Goal: Communication & Community: Ask a question

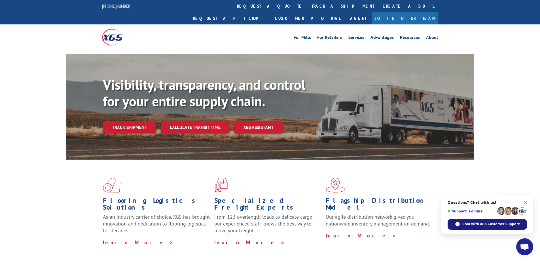
click at [474, 223] on span "Chat with XGS Customer Support" at bounding box center [491, 223] width 57 height 5
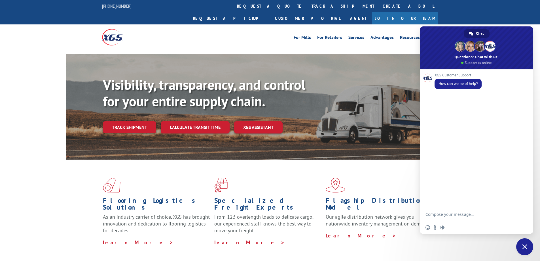
click at [450, 215] on textarea "Compose your message..." at bounding box center [471, 214] width 91 height 14
type textarea "Im trying to find out if BOL 2796850 was delivered. The POD says "closed" inste…"
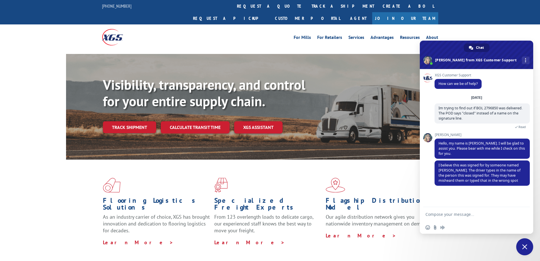
scroll to position [21, 0]
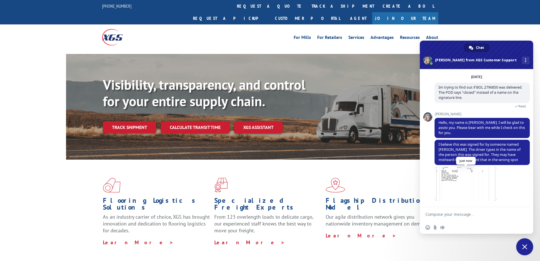
click at [464, 188] on span at bounding box center [466, 183] width 62 height 34
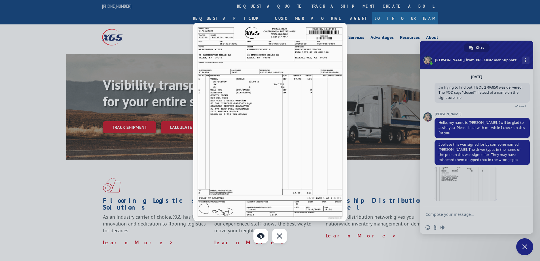
click at [448, 213] on div at bounding box center [270, 130] width 540 height 261
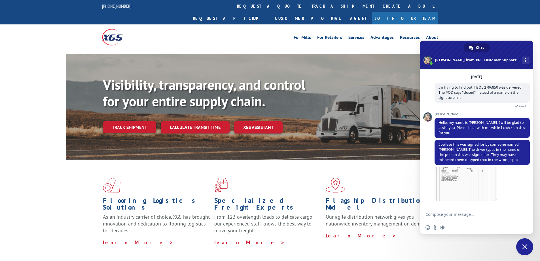
click at [451, 211] on textarea "Compose your message..." at bounding box center [471, 214] width 91 height 14
type textarea "that also looks like it says closed. I am concerned because our address is corr…"
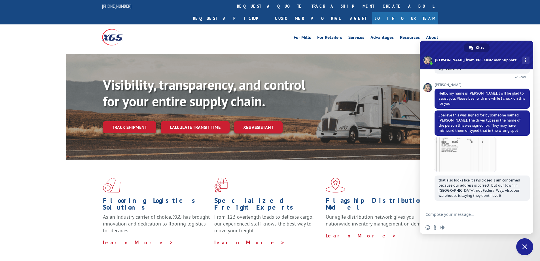
scroll to position [50, 0]
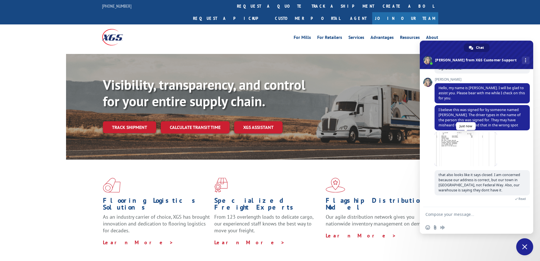
click at [461, 157] on span at bounding box center [466, 149] width 62 height 34
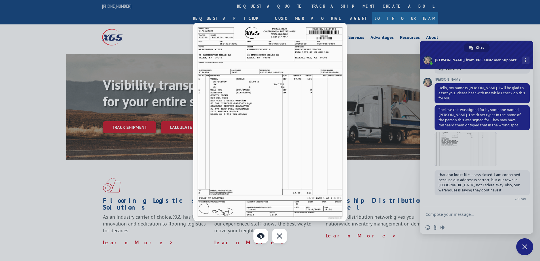
click at [471, 214] on div at bounding box center [270, 130] width 540 height 261
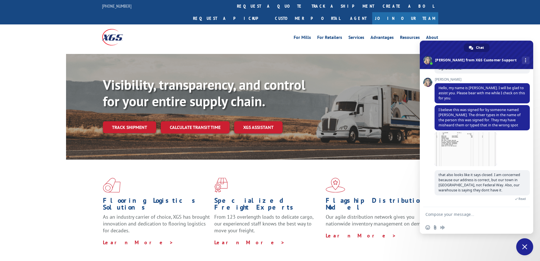
click at [467, 213] on textarea "Compose your message..." at bounding box center [471, 214] width 91 height 14
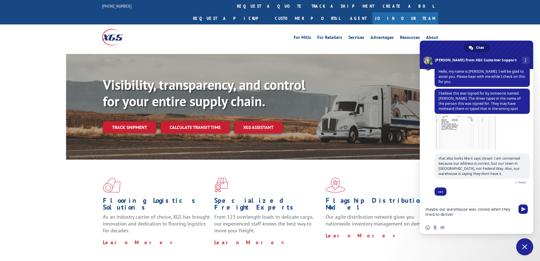
type textarea "maybe our warehouse was closed when they tried to deliver?"
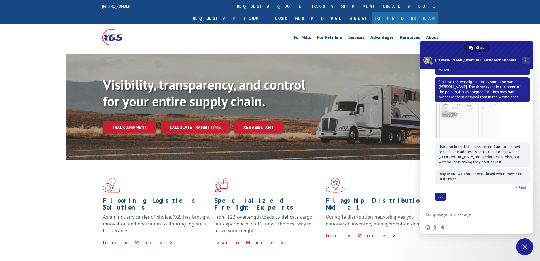
scroll to position [78, 0]
type textarea "f"
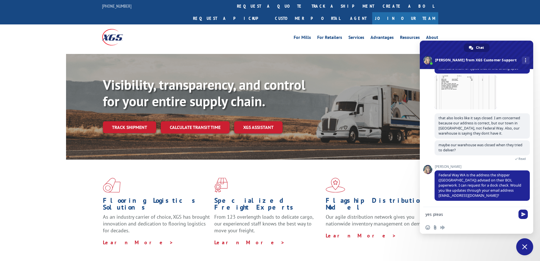
type textarea "yes please"
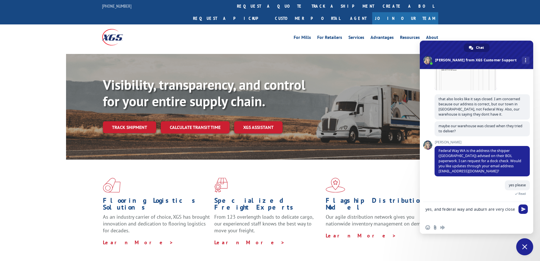
scroll to position [137, 0]
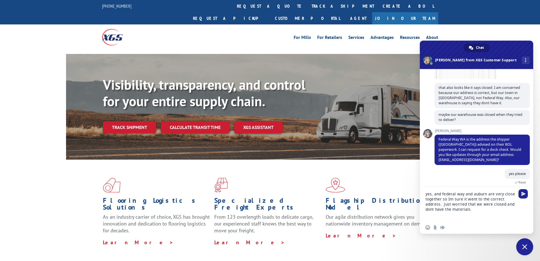
type textarea "yes, and federal way and auburn are very close together so Im sure it went to t…"
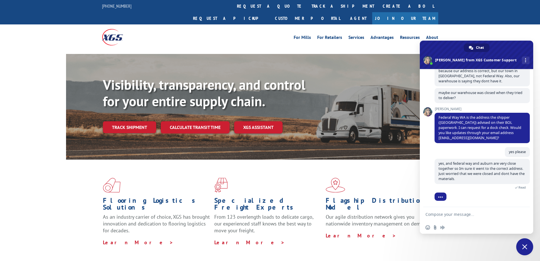
scroll to position [182, 0]
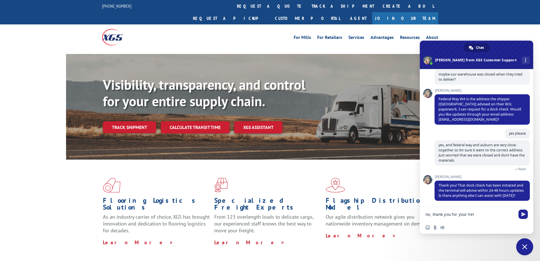
type textarea "no, thank you for your help"
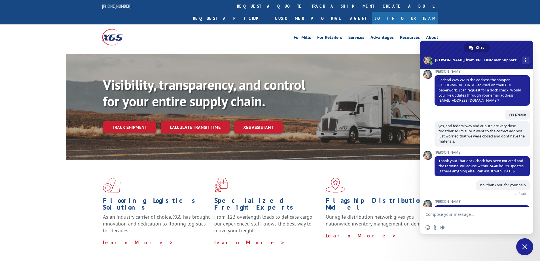
scroll to position [241, 0]
